Goal: Find specific page/section: Find specific page/section

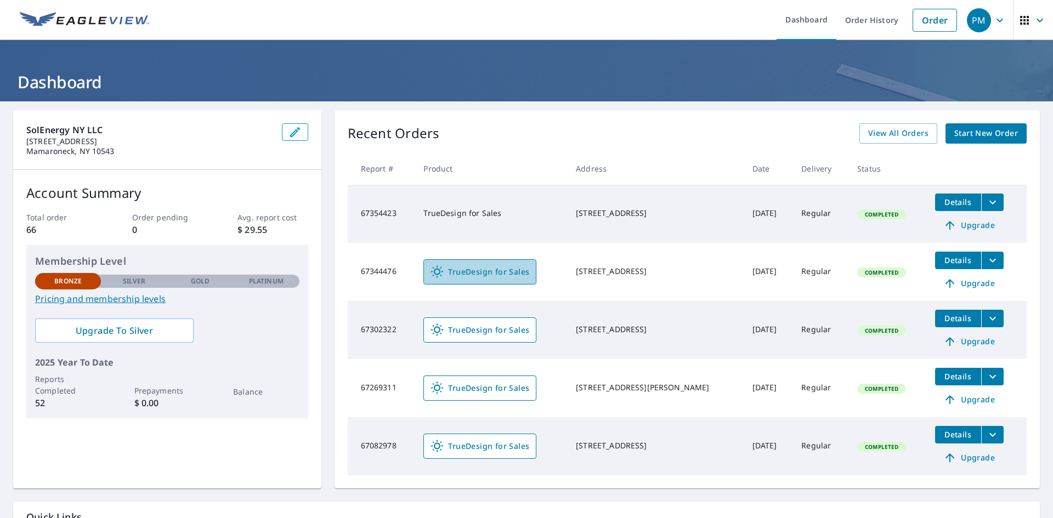
click at [480, 264] on link "TrueDesign for Sales" at bounding box center [480, 272] width 113 height 25
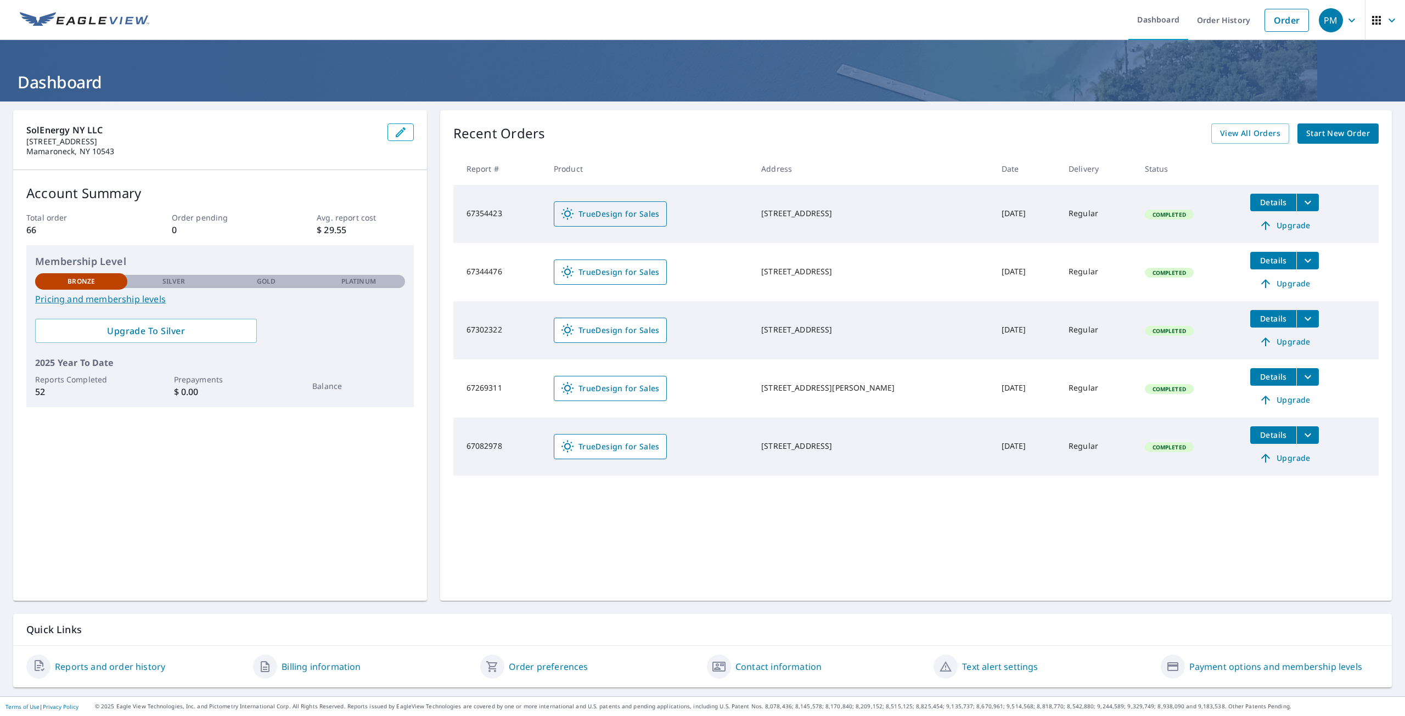
click at [633, 211] on span "TrueDesign for Sales" at bounding box center [610, 213] width 99 height 13
